Goal: Task Accomplishment & Management: Use online tool/utility

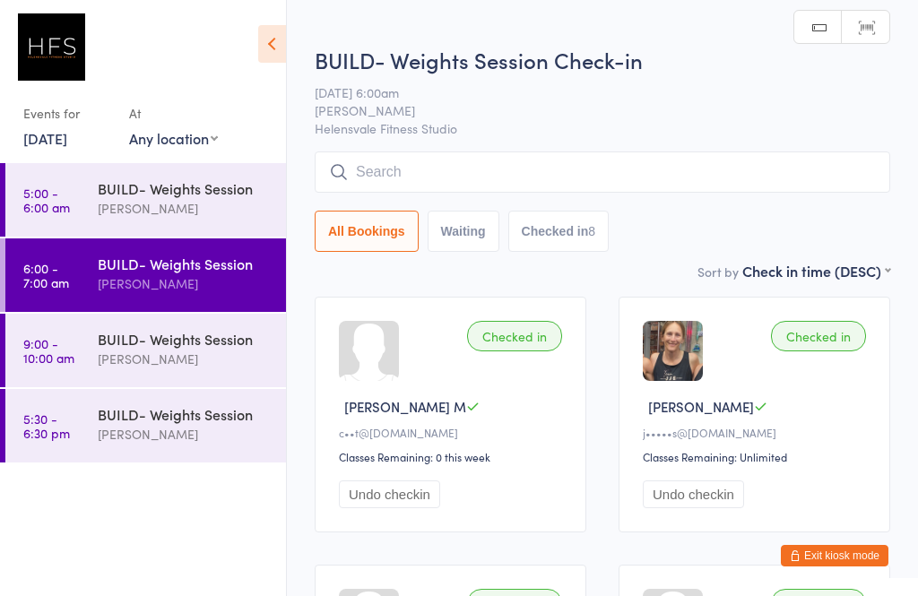
click at [396, 176] on input "search" at bounding box center [603, 172] width 576 height 41
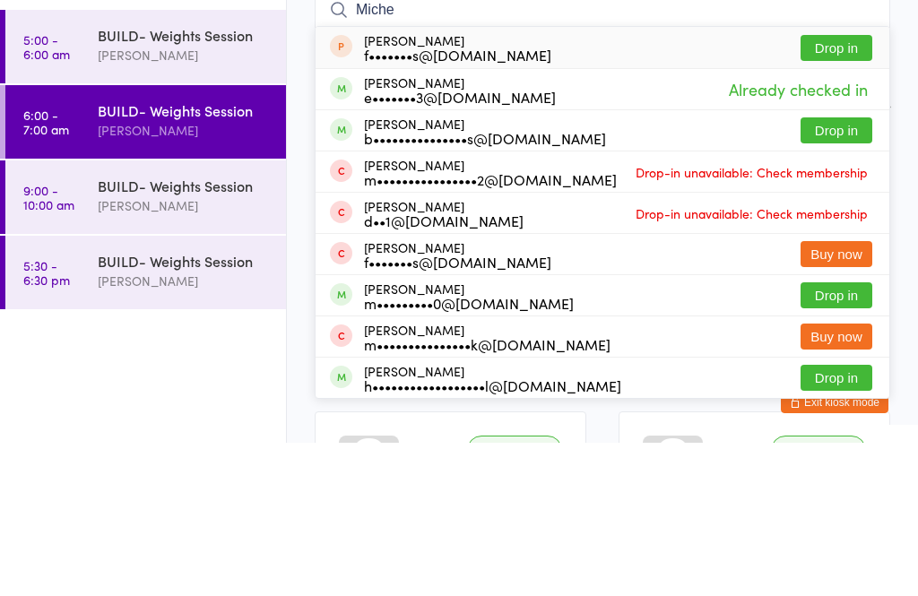
type input "Miche"
click at [848, 271] on button "Drop in" at bounding box center [837, 284] width 72 height 26
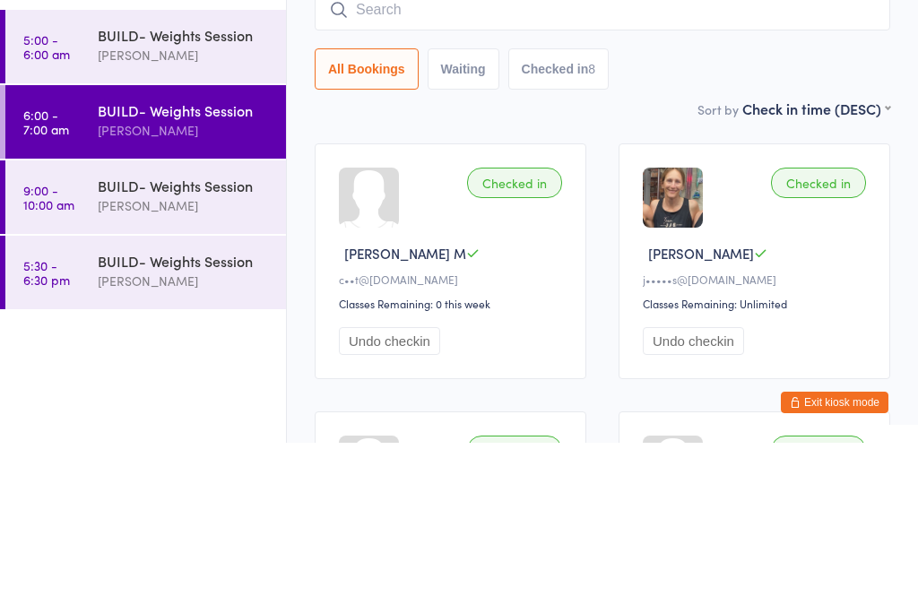
scroll to position [153, 0]
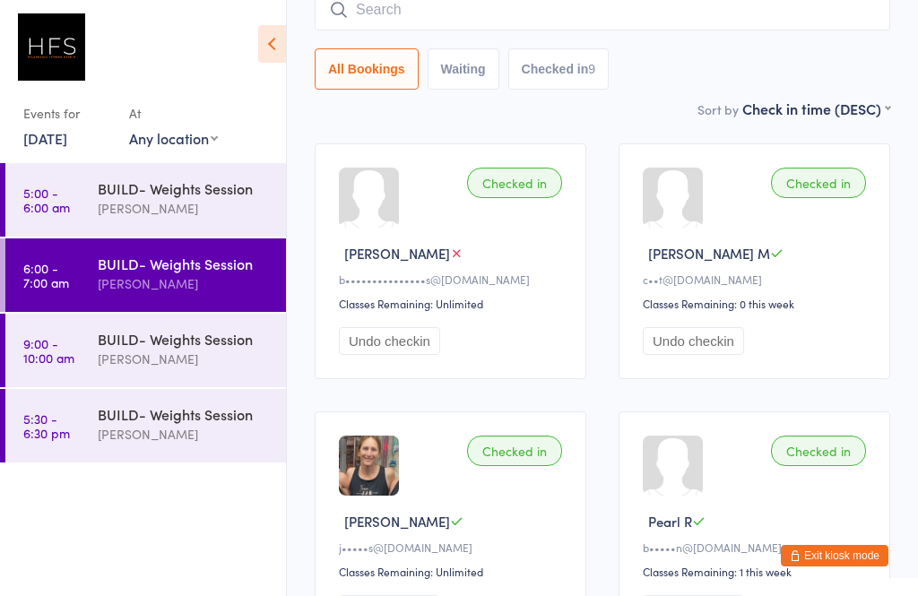
click at [401, 353] on button "Undo checkin" at bounding box center [389, 341] width 101 height 28
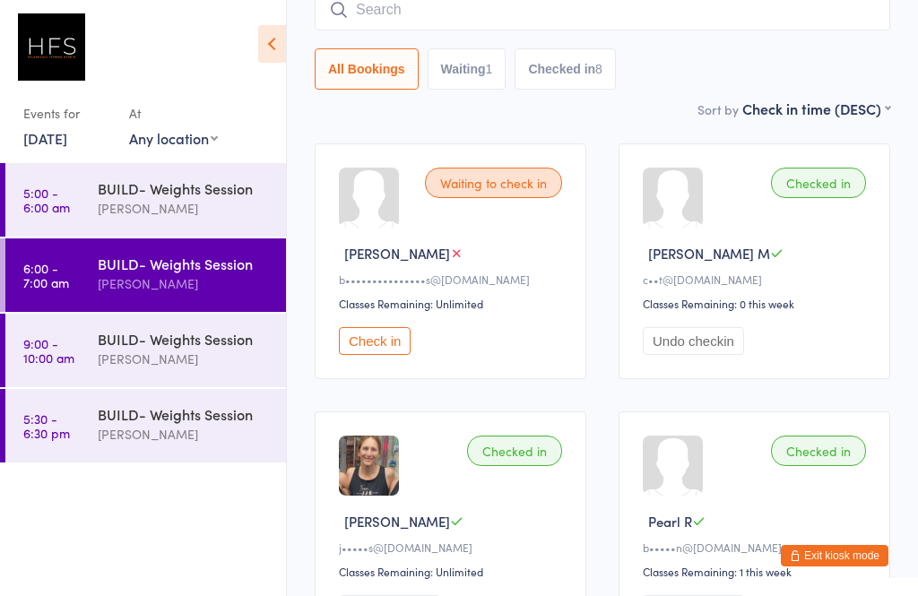
click at [179, 190] on div "BUILD- Weights Session" at bounding box center [184, 188] width 173 height 20
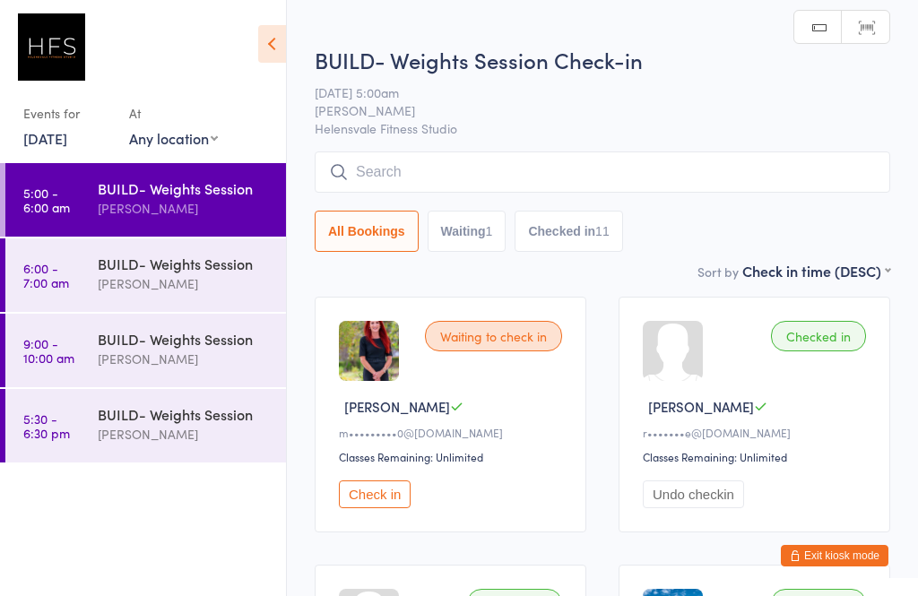
click at [407, 173] on input "search" at bounding box center [603, 172] width 576 height 41
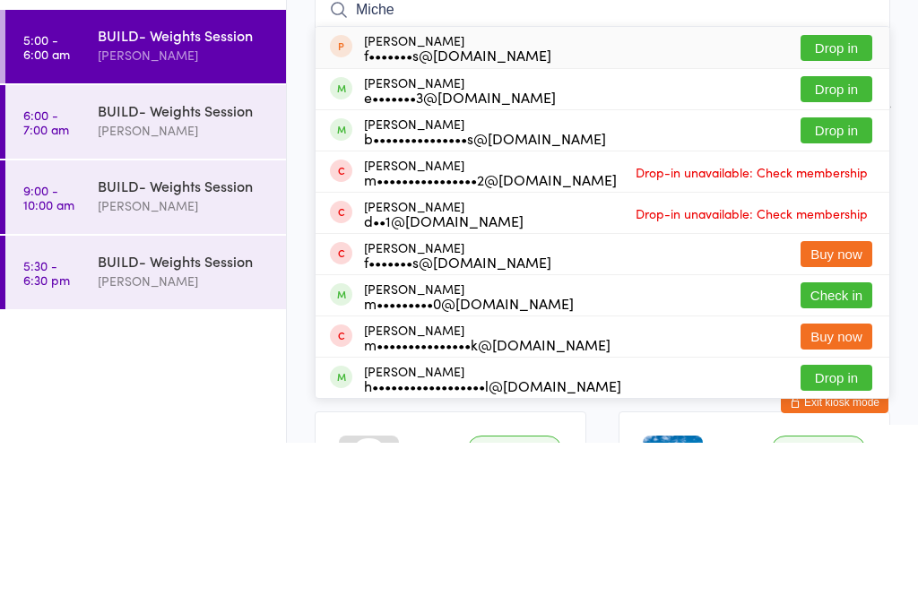
type input "Miche"
click at [837, 271] on button "Drop in" at bounding box center [837, 284] width 72 height 26
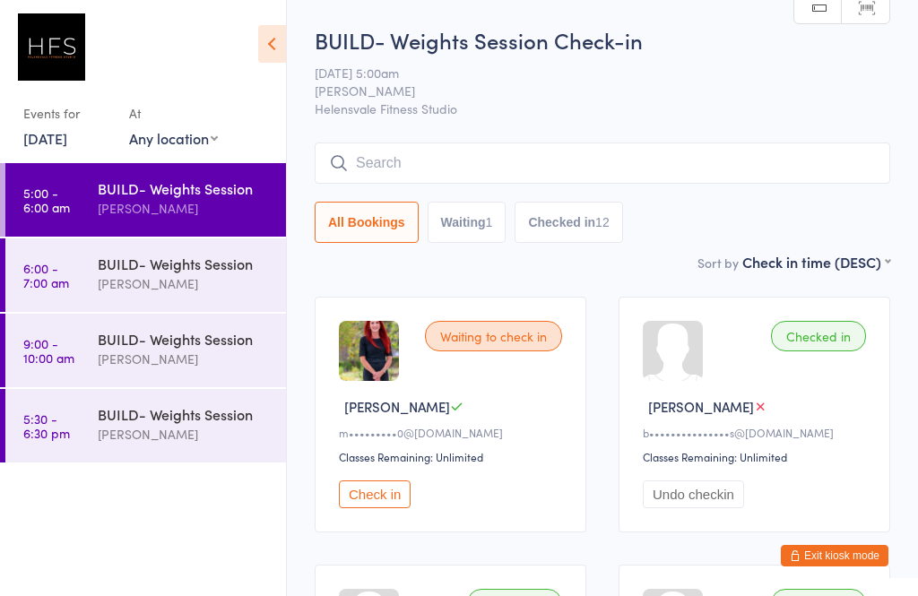
click at [380, 154] on input "search" at bounding box center [603, 163] width 576 height 41
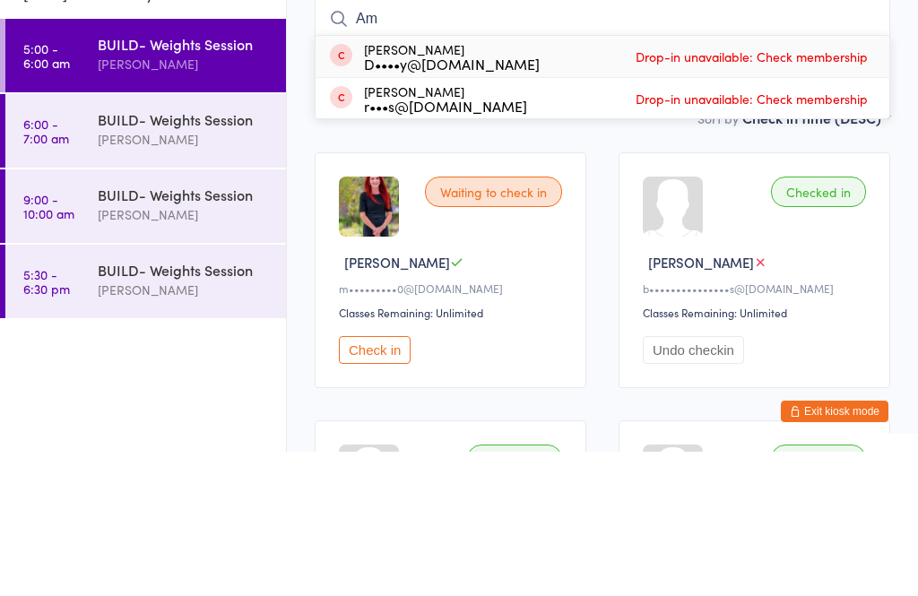
type input "A"
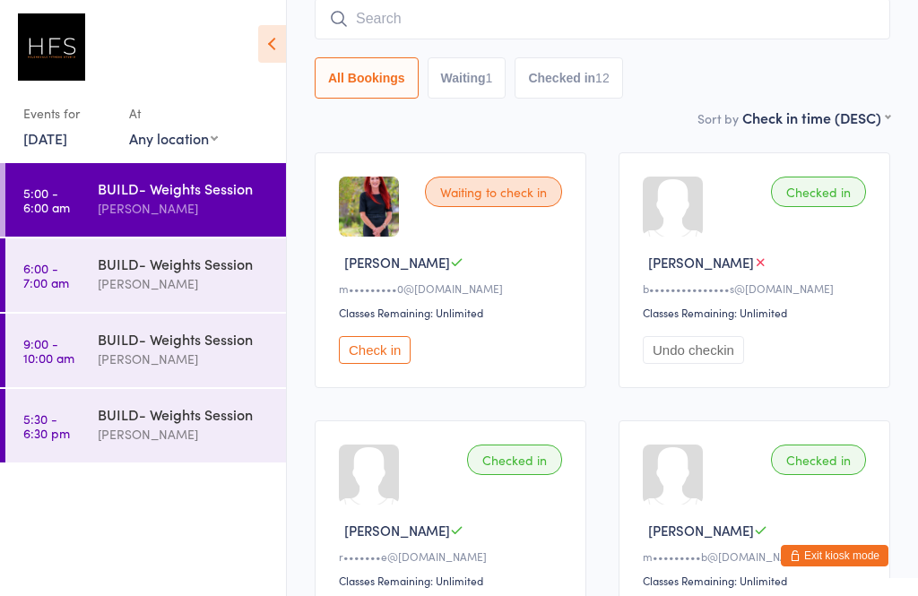
click at [182, 349] on div "BUILD- Weights Session" at bounding box center [184, 339] width 173 height 20
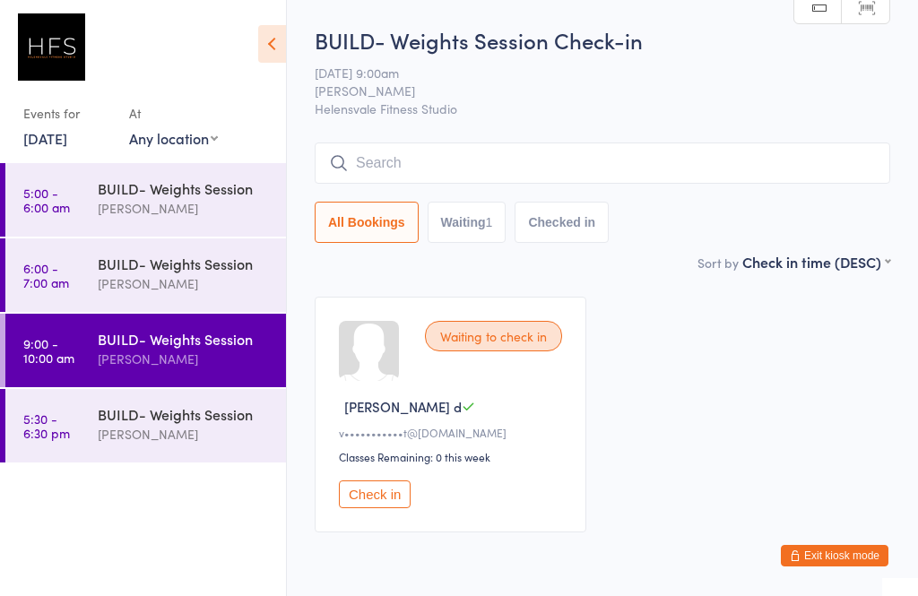
click at [548, 154] on input "search" at bounding box center [603, 163] width 576 height 41
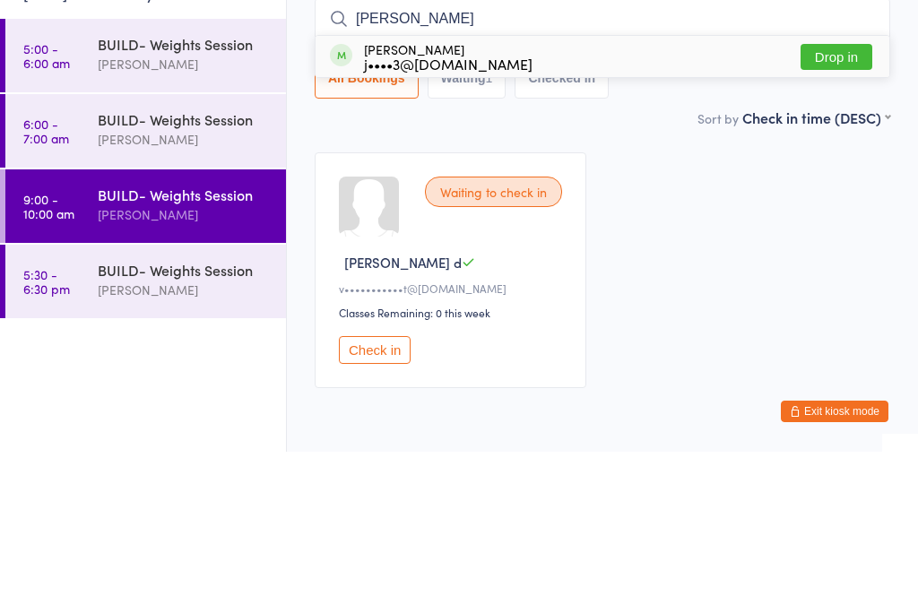
type input "[PERSON_NAME]"
click at [476, 201] on div "j••••3@[DOMAIN_NAME]" at bounding box center [448, 208] width 169 height 14
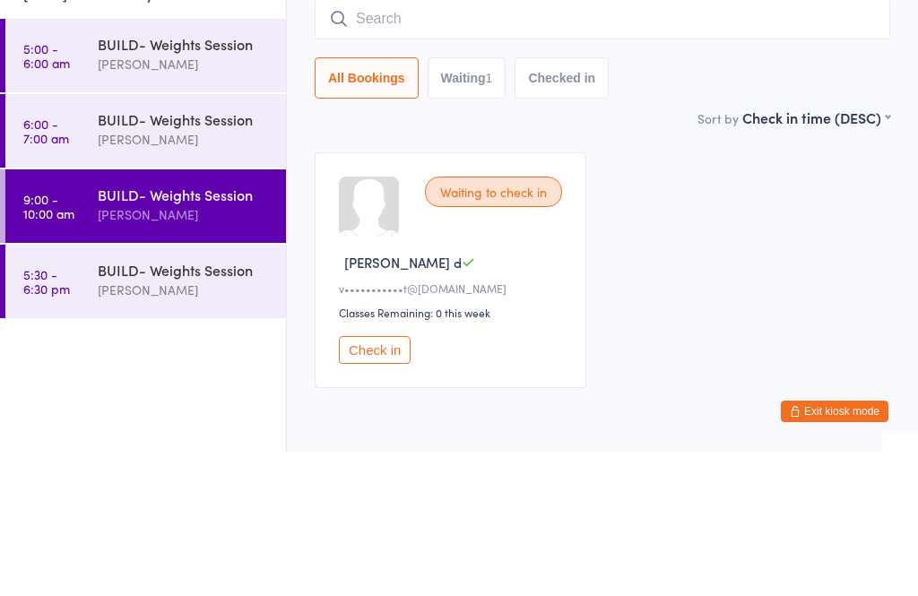
scroll to position [83, 0]
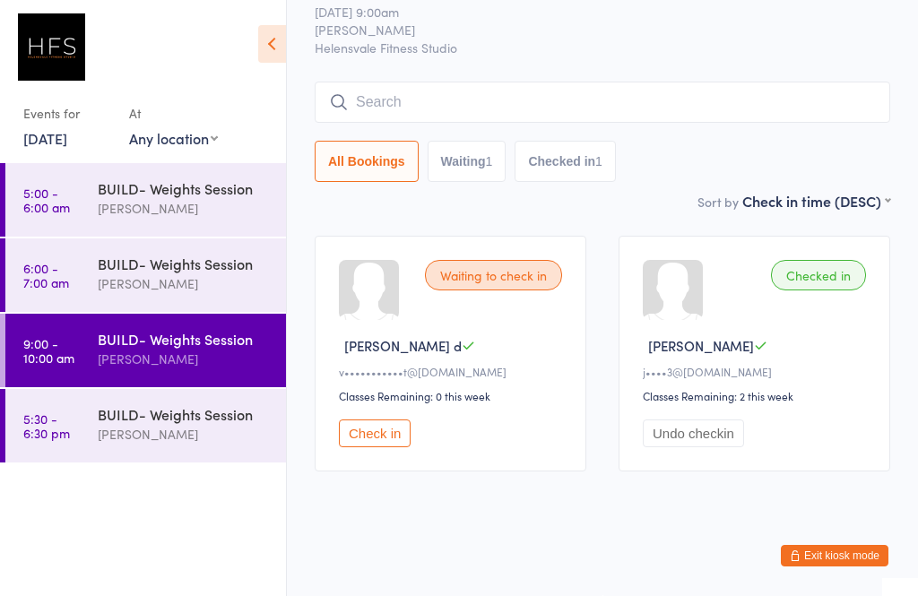
click at [482, 82] on input "search" at bounding box center [603, 102] width 576 height 41
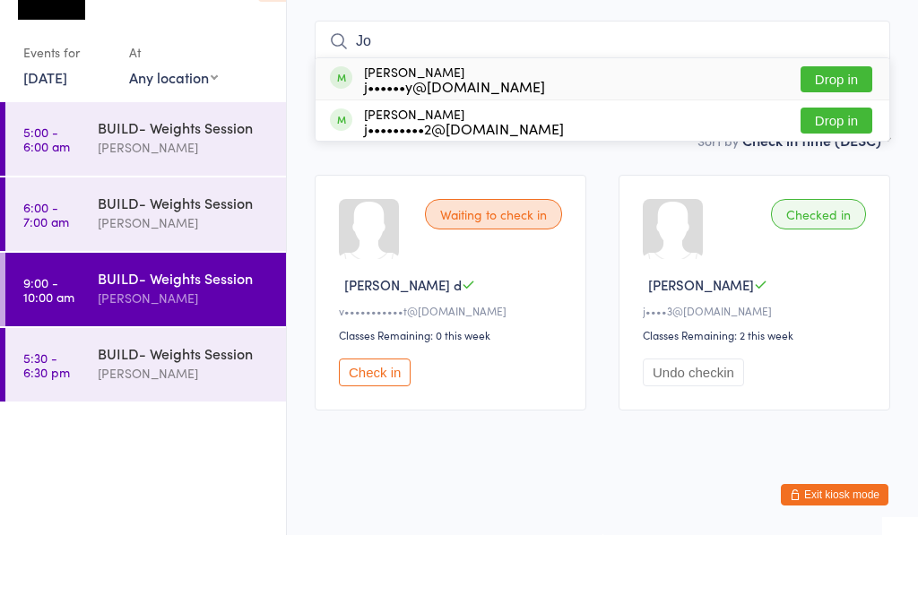
type input "Jo"
click at [460, 140] on div "j••••••y@[DOMAIN_NAME]" at bounding box center [454, 147] width 181 height 14
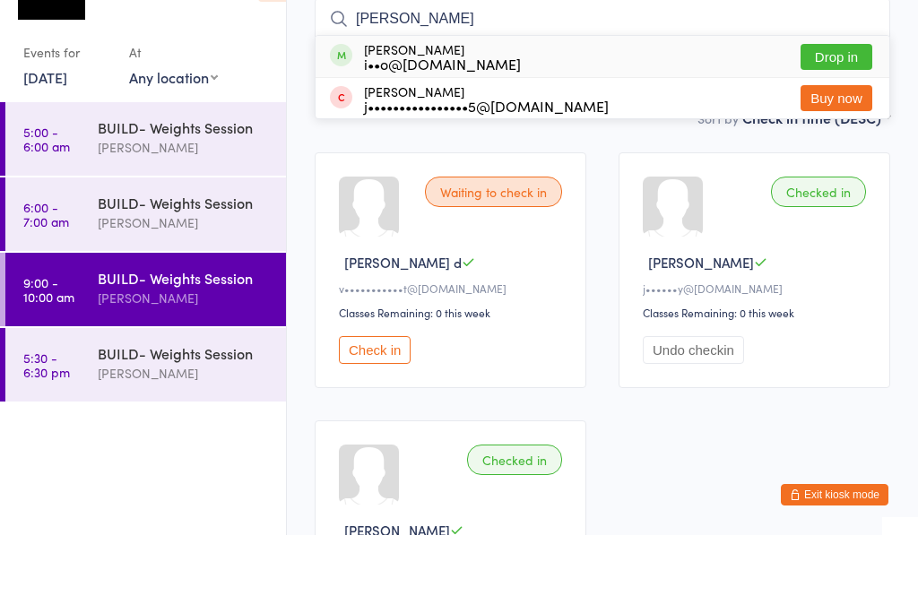
type input "[PERSON_NAME]"
click at [850, 105] on button "Drop in" at bounding box center [837, 118] width 72 height 26
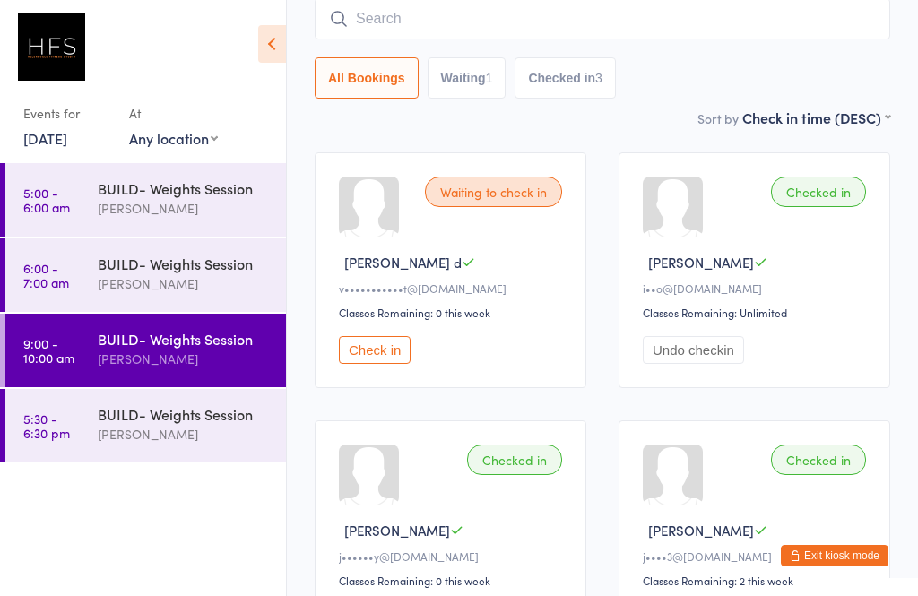
click at [425, 24] on input "search" at bounding box center [603, 18] width 576 height 41
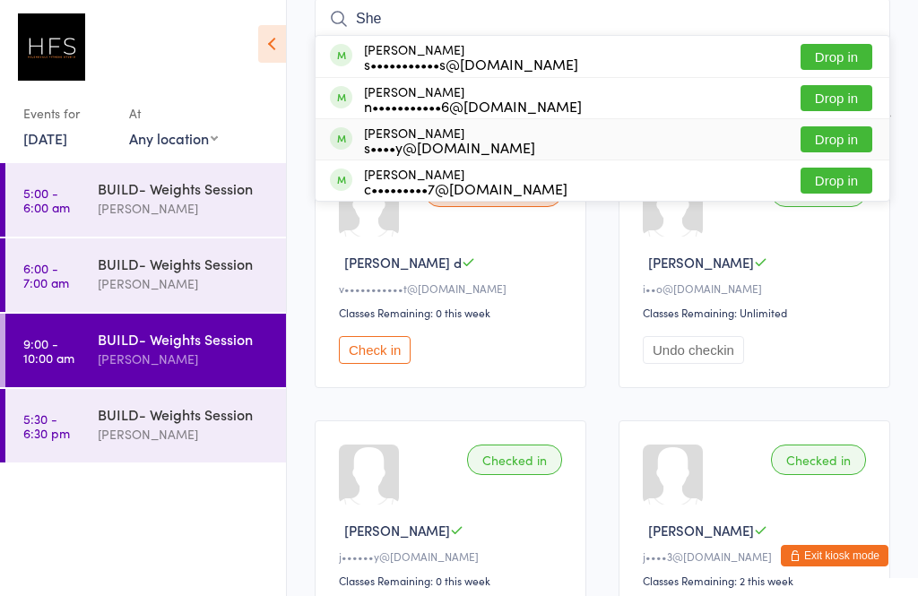
type input "She"
click at [841, 136] on button "Drop in" at bounding box center [837, 139] width 72 height 26
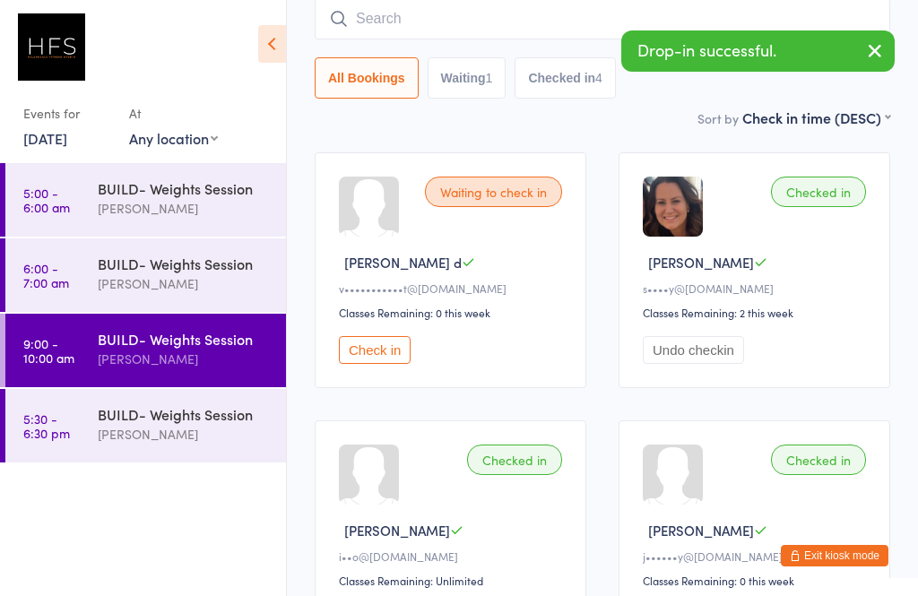
click at [389, 360] on button "Check in" at bounding box center [375, 350] width 72 height 28
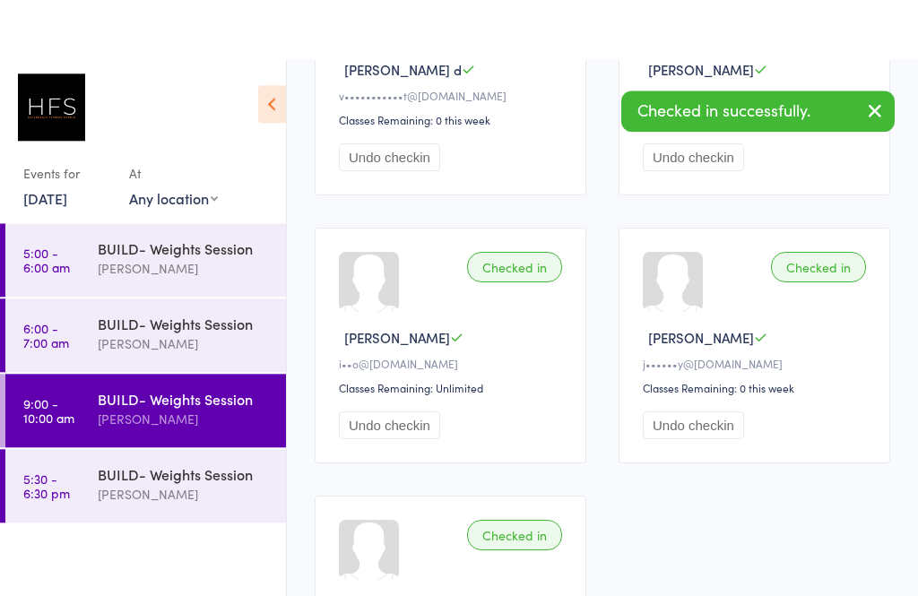
scroll to position [0, 0]
